Goal: Task Accomplishment & Management: Manage account settings

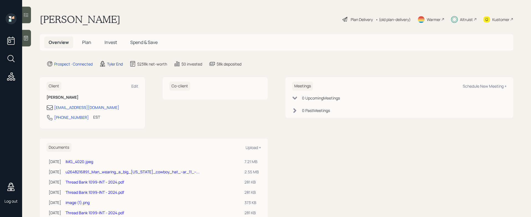
click at [120, 64] on div "Tyler End" at bounding box center [115, 64] width 16 height 6
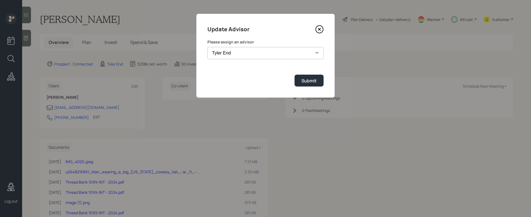
click at [258, 54] on select "[PERSON_NAME] [PERSON_NAME] [PERSON_NAME] End [PERSON_NAME] [PERSON_NAME] [PERS…" at bounding box center [266, 53] width 116 height 12
select select "bf4ae378-4b9f-4dbb-a285-95ea45e7179c"
click at [208, 47] on select "[PERSON_NAME] [PERSON_NAME] [PERSON_NAME] End [PERSON_NAME] [PERSON_NAME] [PERS…" at bounding box center [266, 53] width 116 height 12
click at [310, 82] on div "Submit" at bounding box center [309, 81] width 15 height 6
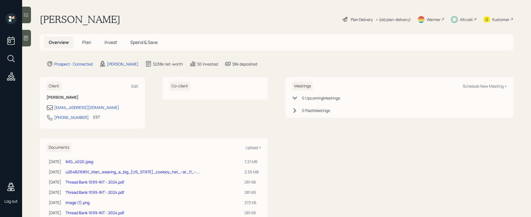
click at [355, 19] on div "Plan Delivery" at bounding box center [362, 20] width 22 height 6
click at [118, 65] on div "[PERSON_NAME]" at bounding box center [123, 64] width 32 height 6
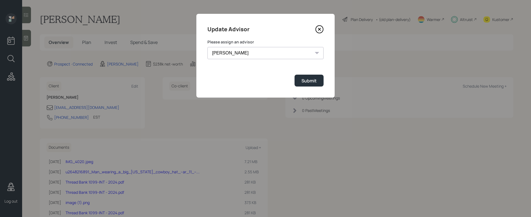
click at [229, 55] on select "[PERSON_NAME] [PERSON_NAME] [PERSON_NAME] End [PERSON_NAME] [PERSON_NAME] [PERS…" at bounding box center [266, 53] width 116 height 12
select select "9389763d-49e0-457b-b172-ea3416862cc6"
click at [208, 47] on select "[PERSON_NAME] [PERSON_NAME] [PERSON_NAME] End [PERSON_NAME] [PERSON_NAME] [PERS…" at bounding box center [266, 53] width 116 height 12
click at [316, 82] on div "Submit" at bounding box center [309, 81] width 15 height 6
